Goal: Information Seeking & Learning: Find specific page/section

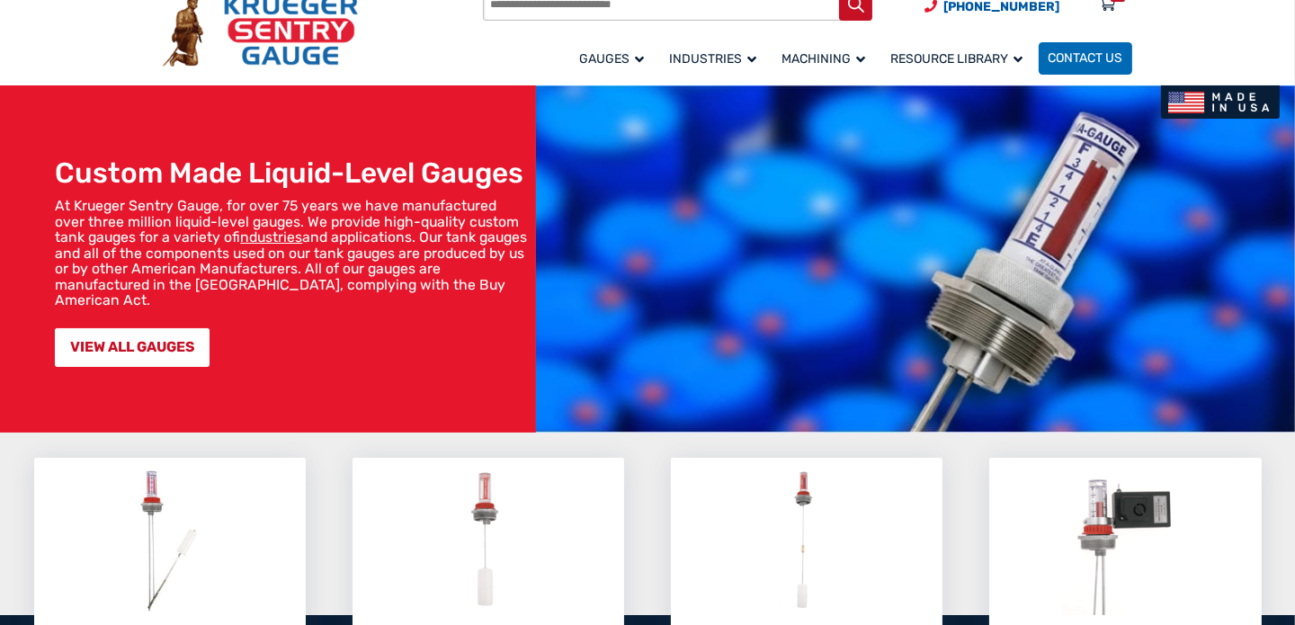
scroll to position [179, 0]
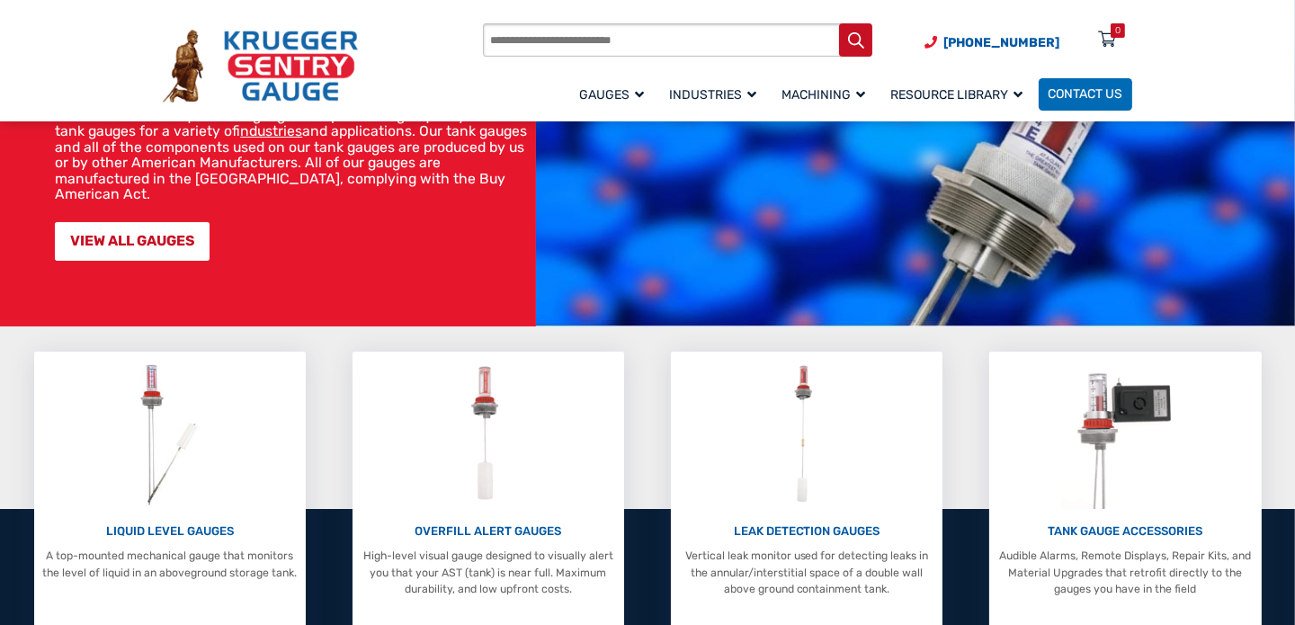
click at [601, 40] on input "Products search" at bounding box center [677, 39] width 389 height 33
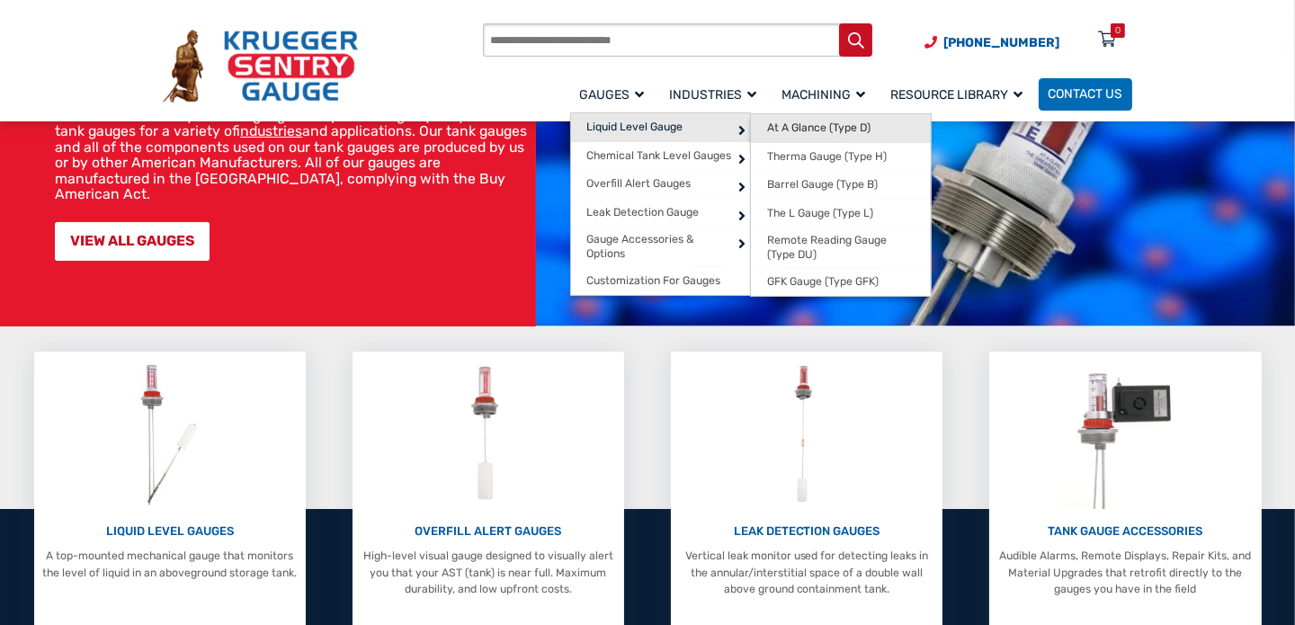
click at [845, 122] on span "At A Glance (Type D)" at bounding box center [818, 127] width 103 height 13
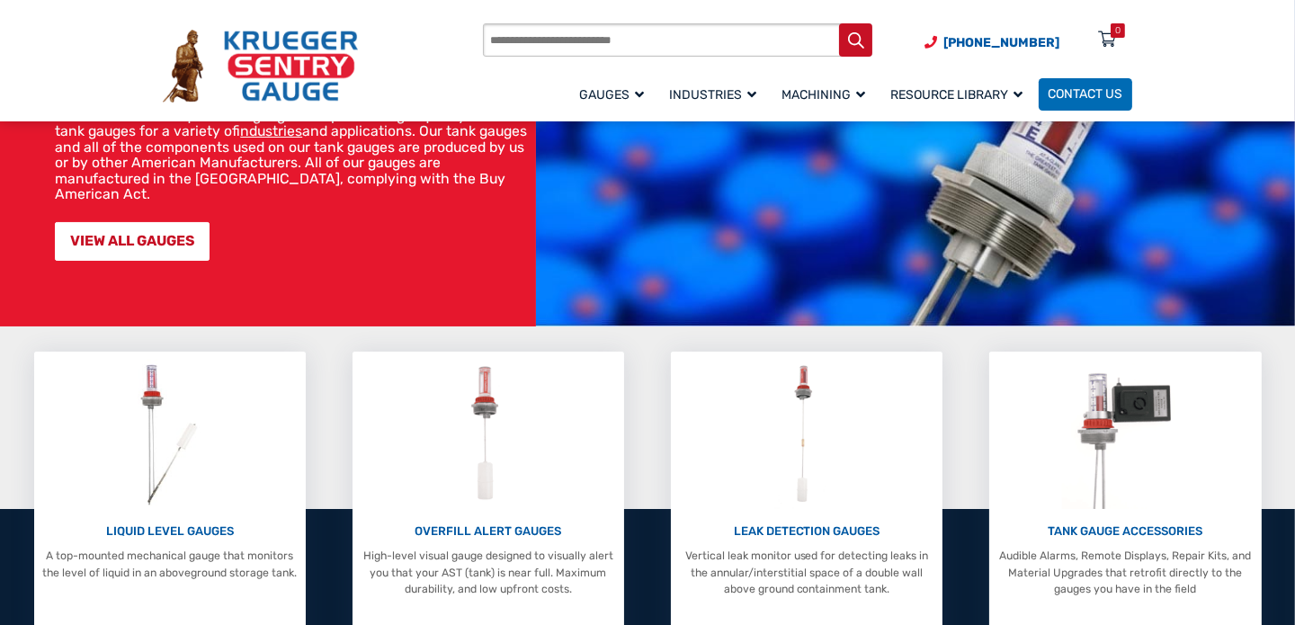
click at [565, 42] on input "Products search" at bounding box center [677, 39] width 389 height 33
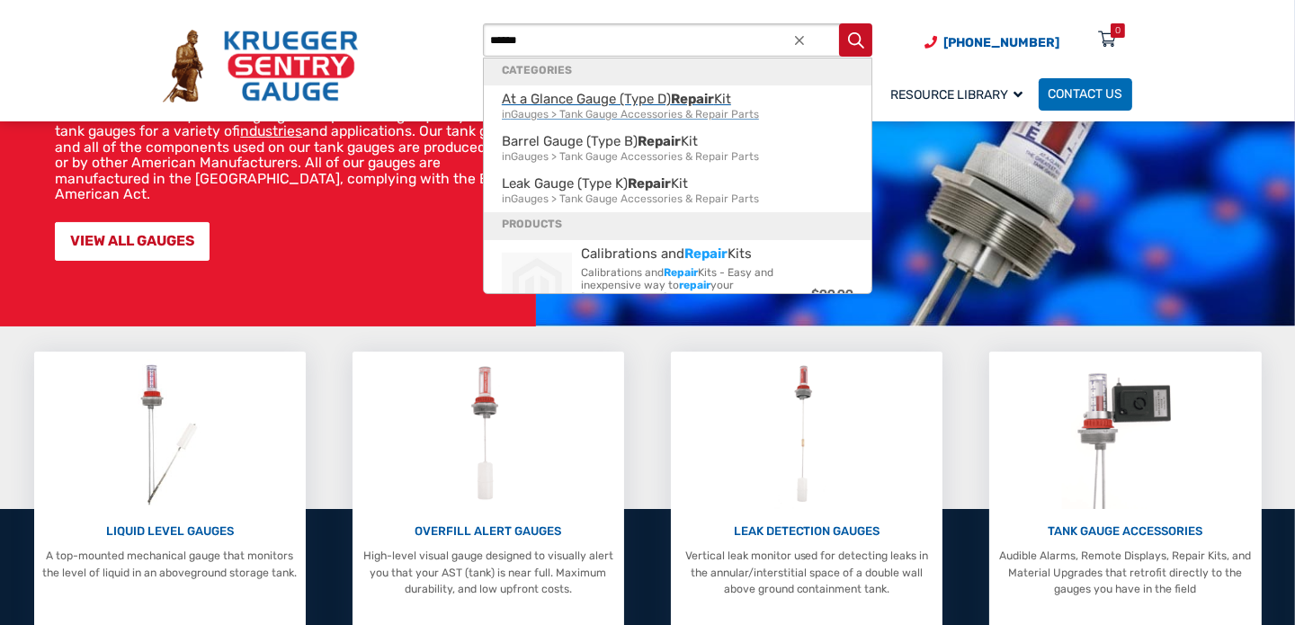
type input "******"
click at [586, 96] on span "At a Glance Gauge (Type D) Repair Kit in Gauges > Tank Gauge Accessories & Repa…" at bounding box center [678, 107] width 352 height 30
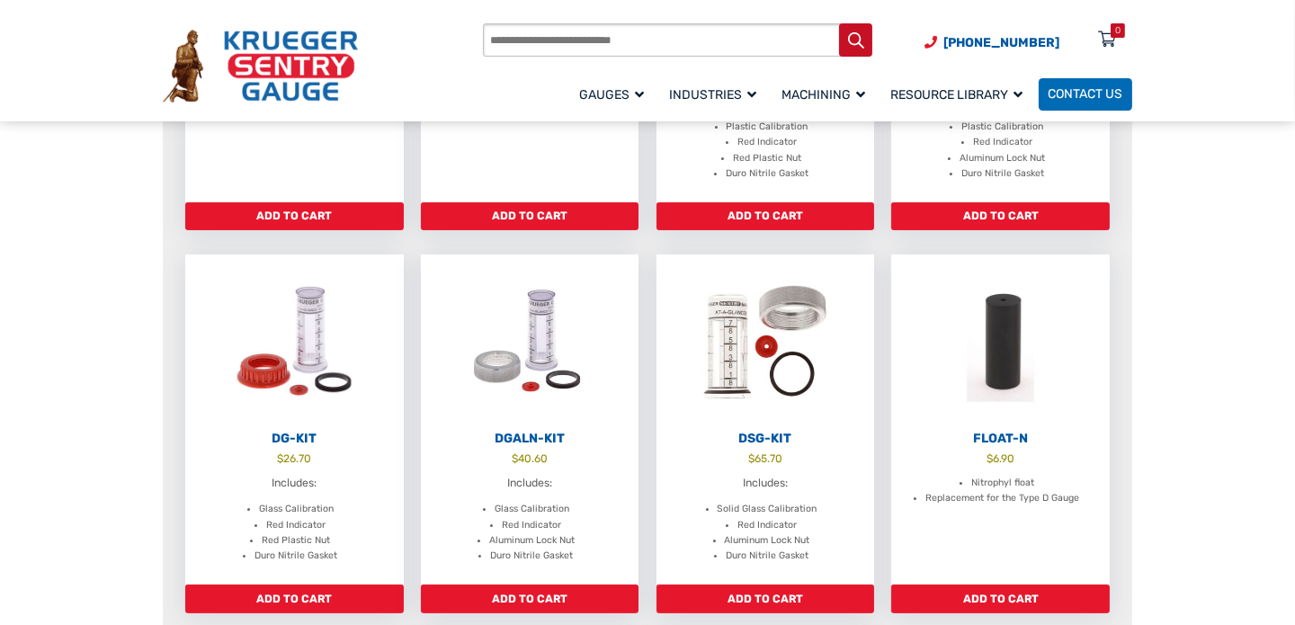
scroll to position [449, 0]
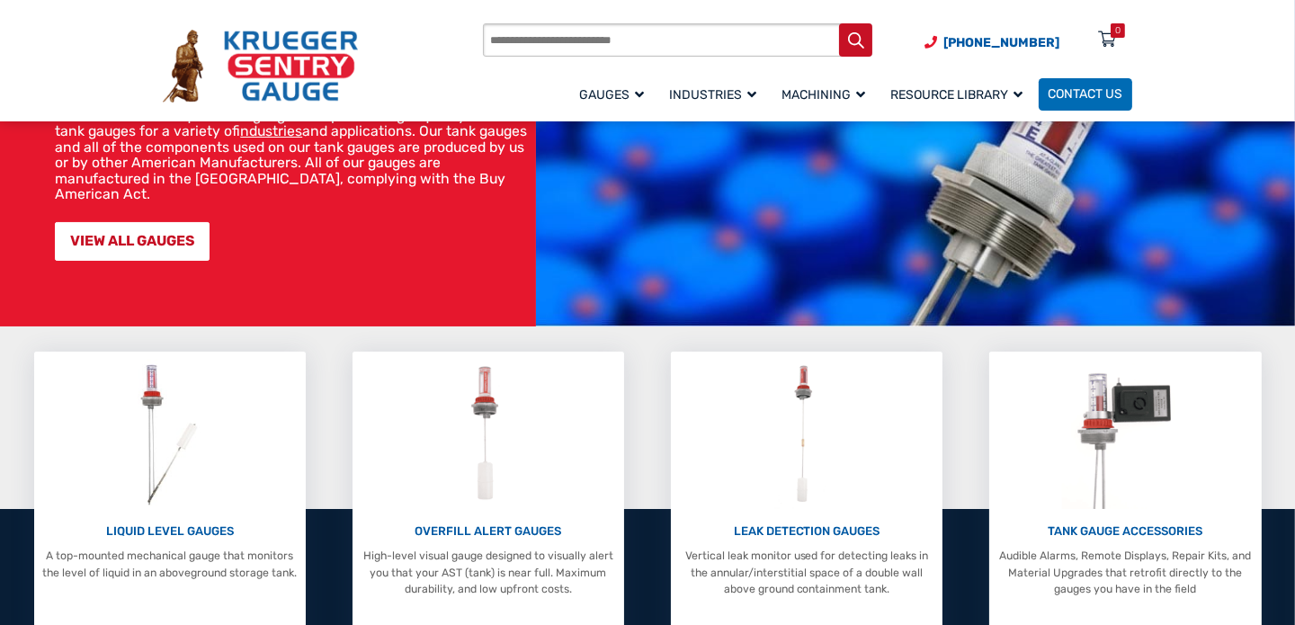
click at [612, 41] on input "Products search" at bounding box center [677, 39] width 389 height 33
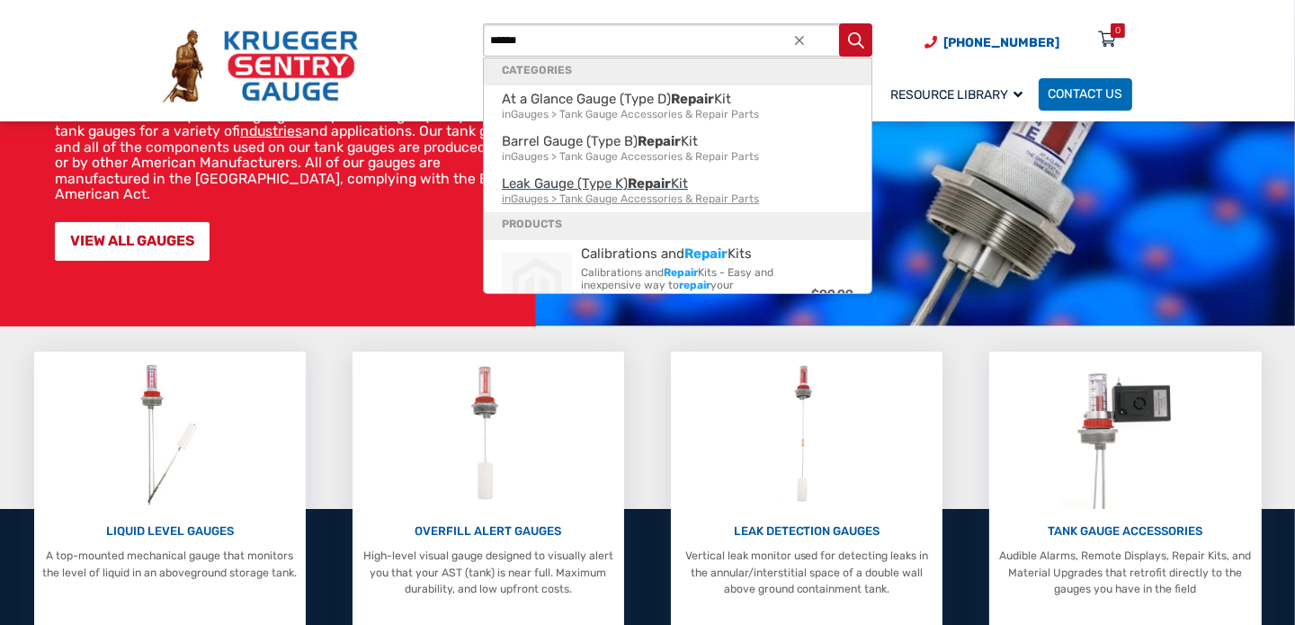
click at [553, 185] on span "Leak Gauge (Type K) Repair Kit in Gauges > Tank Gauge Accessories & Repair Parts" at bounding box center [678, 191] width 352 height 30
type input "**********"
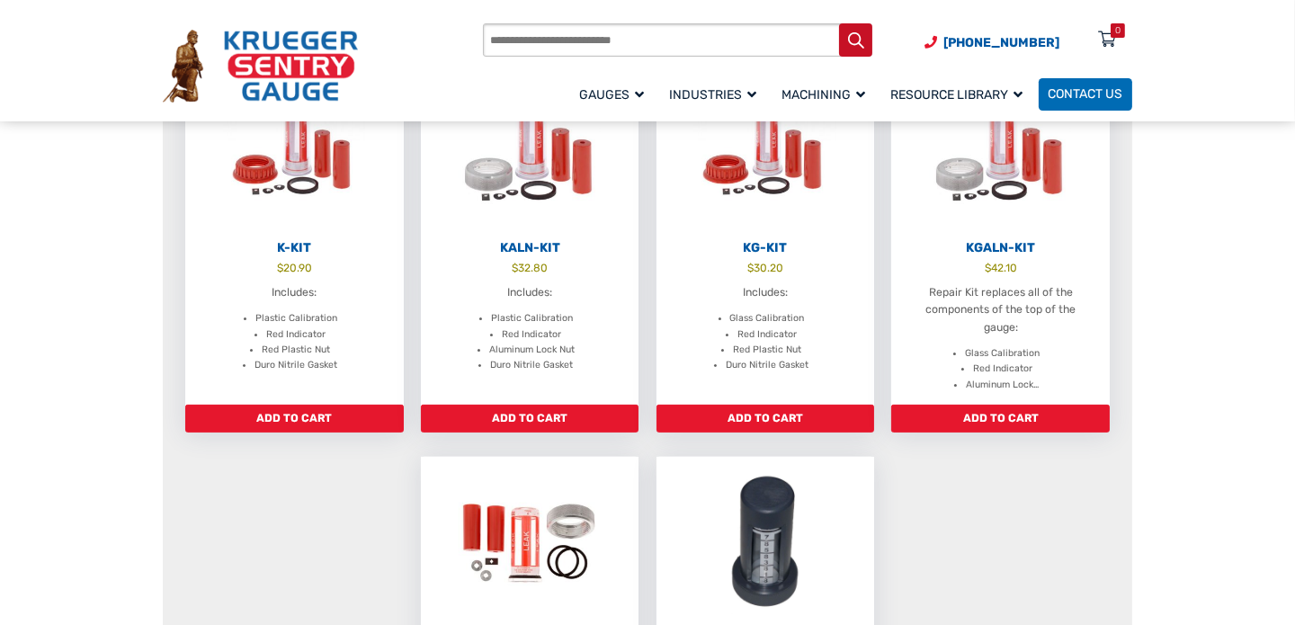
scroll to position [630, 0]
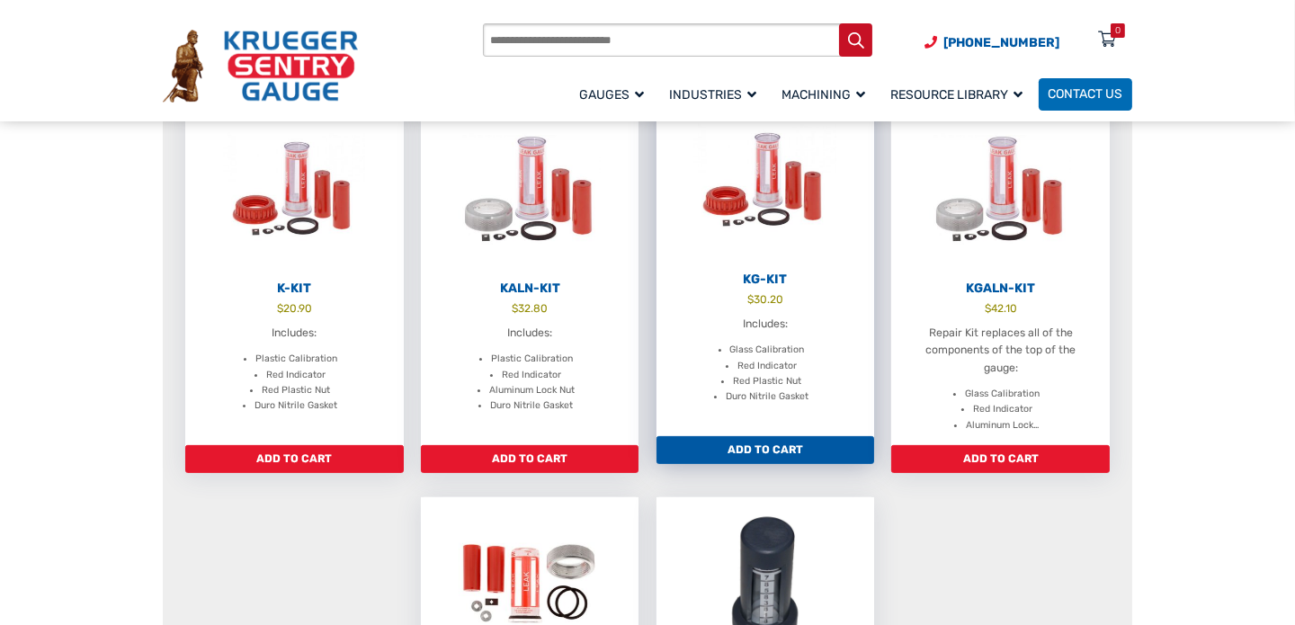
click at [775, 240] on img at bounding box center [766, 182] width 219 height 174
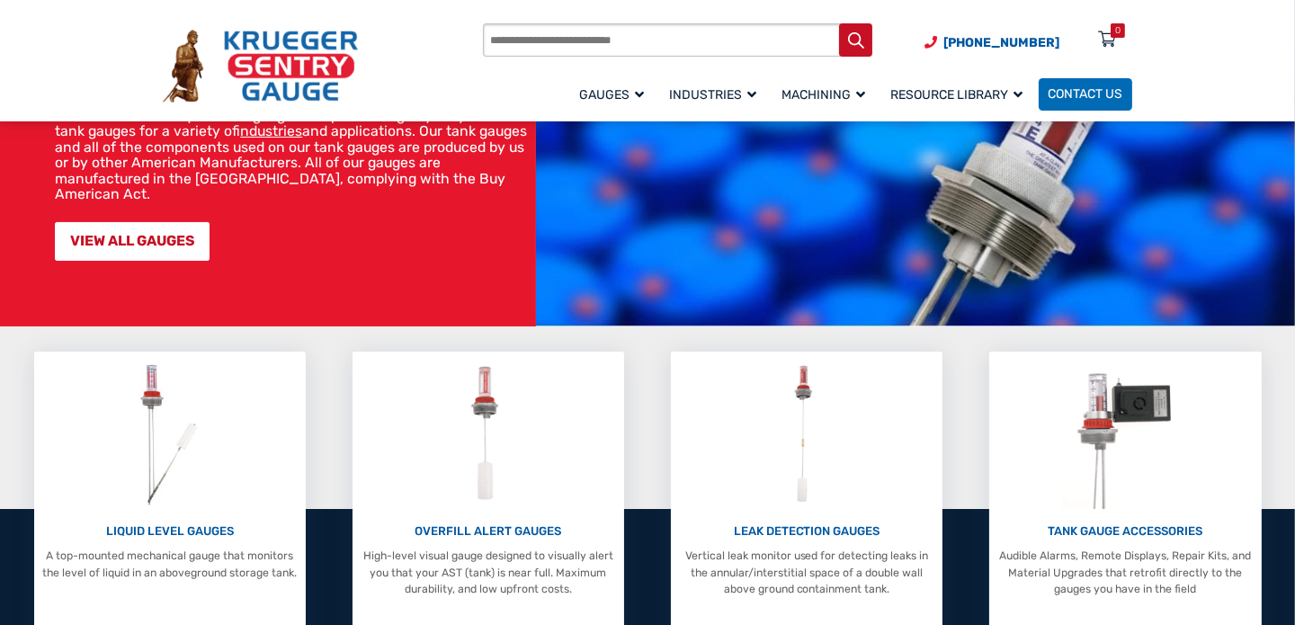
click at [581, 37] on input "Products search" at bounding box center [677, 39] width 389 height 33
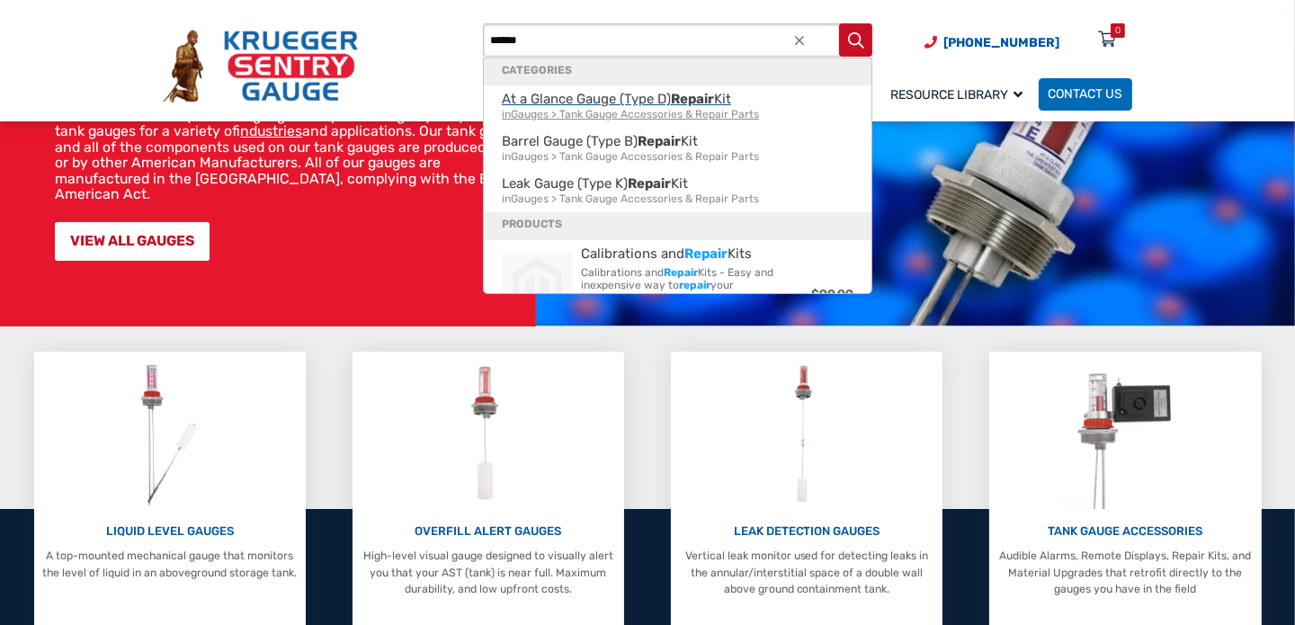
click at [550, 94] on span "At a Glance Gauge (Type D) Repair Kit in Gauges > Tank Gauge Accessories & Repa…" at bounding box center [678, 107] width 352 height 30
type input "**********"
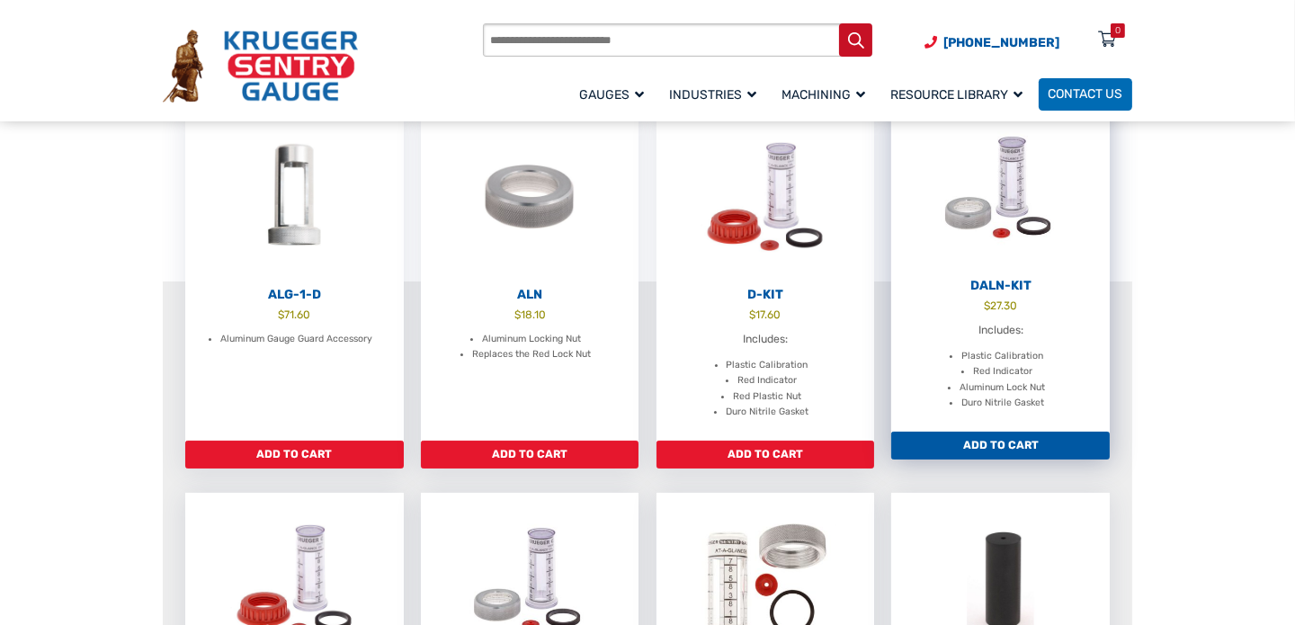
scroll to position [359, 0]
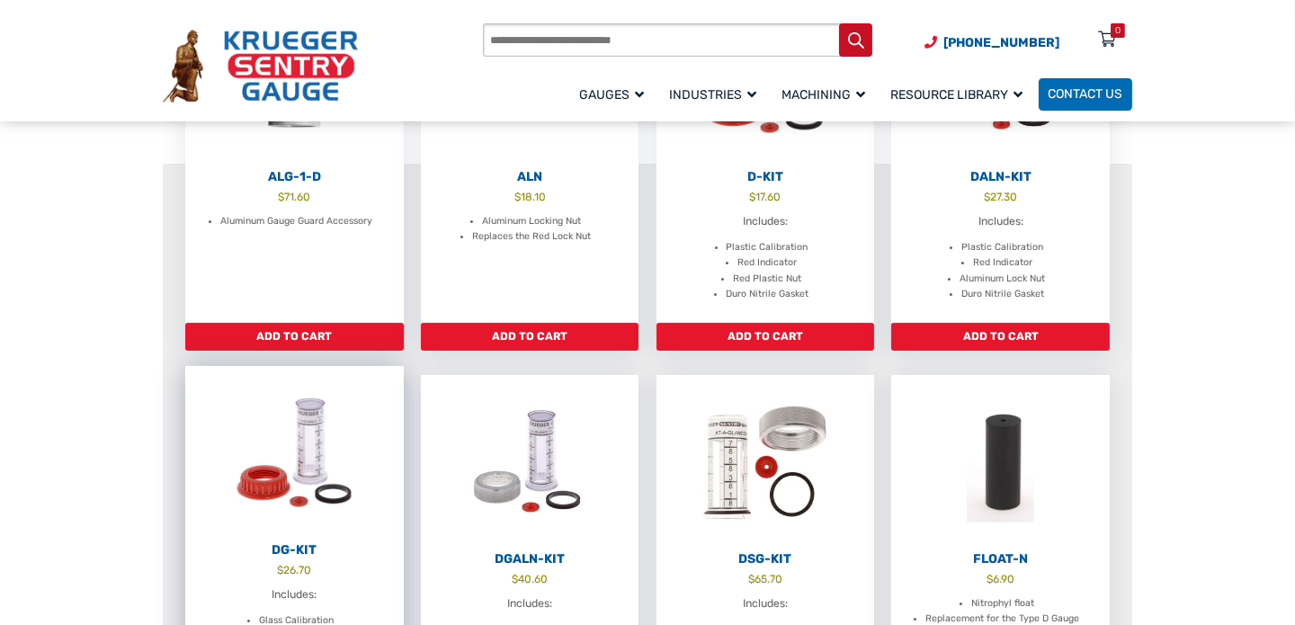
click at [310, 472] on img at bounding box center [294, 453] width 219 height 174
